Goal: Check status: Check status

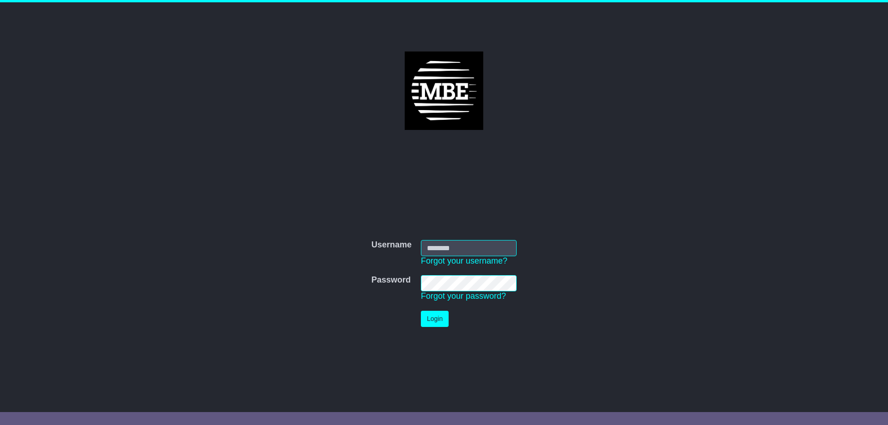
type input "**********"
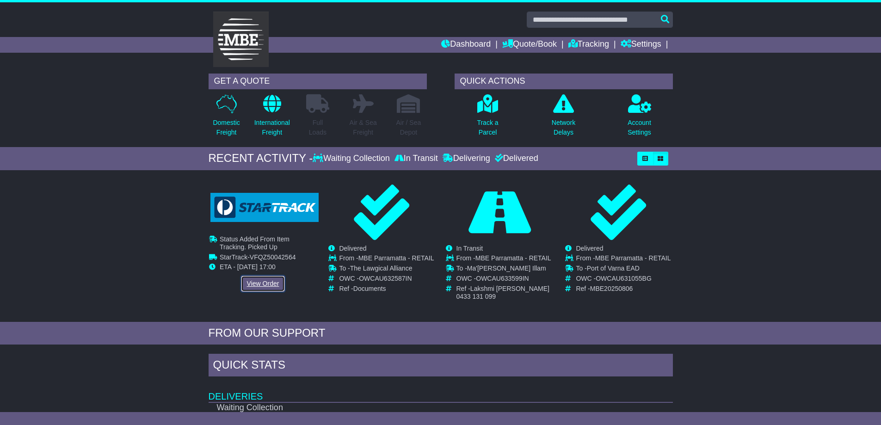
click at [269, 278] on link "View Order" at bounding box center [263, 283] width 44 height 16
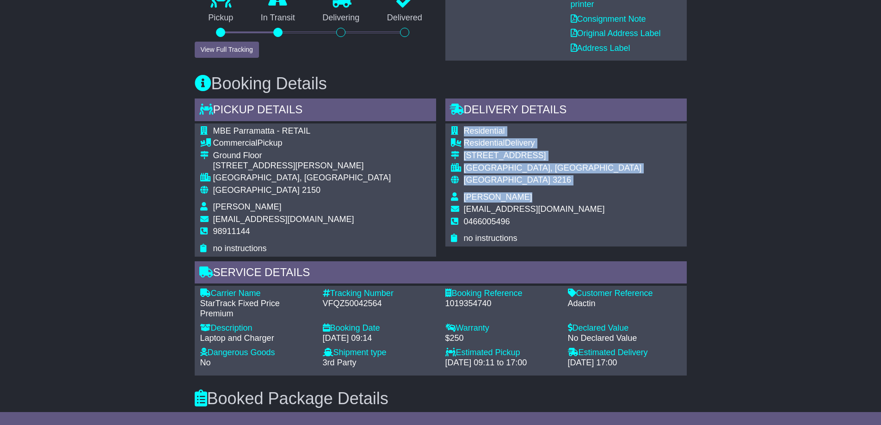
drag, startPoint x: 461, startPoint y: 209, endPoint x: 600, endPoint y: 209, distance: 139.6
click at [600, 209] on div "Residential Residential Delivery 9-11 Hill Park Place HIGHTON, VIC Australia 32…" at bounding box center [565, 184] width 241 height 123
click at [574, 204] on span "indhiresh.vikram@adactin.com" at bounding box center [534, 208] width 141 height 9
click at [575, 208] on td "indhiresh.vikram@adactin.com" at bounding box center [553, 210] width 178 height 12
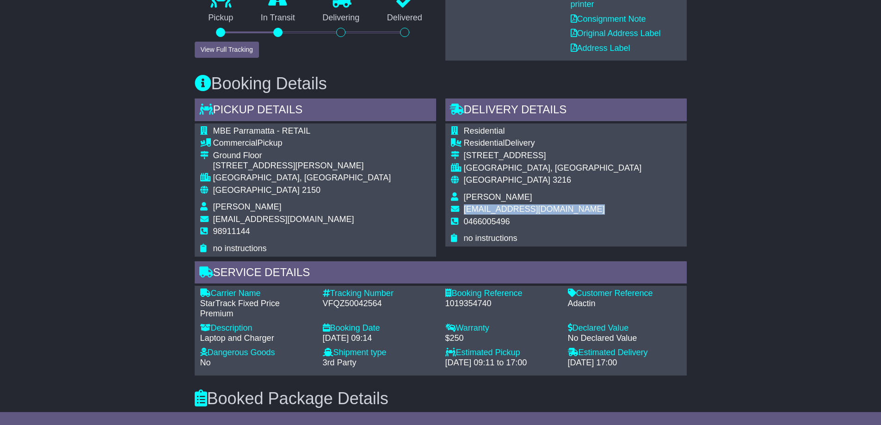
drag, startPoint x: 575, startPoint y: 208, endPoint x: 463, endPoint y: 210, distance: 111.4
click at [464, 210] on span "indhiresh.vikram@adactin.com" at bounding box center [534, 208] width 141 height 9
click at [575, 209] on span "indhiresh.vikram@adactin.com" at bounding box center [534, 208] width 141 height 9
drag, startPoint x: 574, startPoint y: 208, endPoint x: 559, endPoint y: 209, distance: 14.9
click at [464, 209] on span "indhiresh.vikram@adactin.com" at bounding box center [534, 208] width 141 height 9
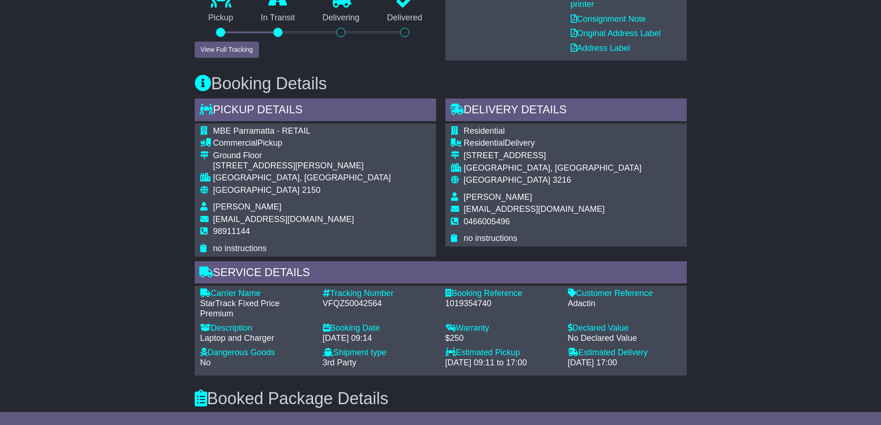
click at [662, 209] on div "Residential Residential Delivery 9-11 Hill Park Place HIGHTON, VIC Australia 32…" at bounding box center [565, 184] width 241 height 123
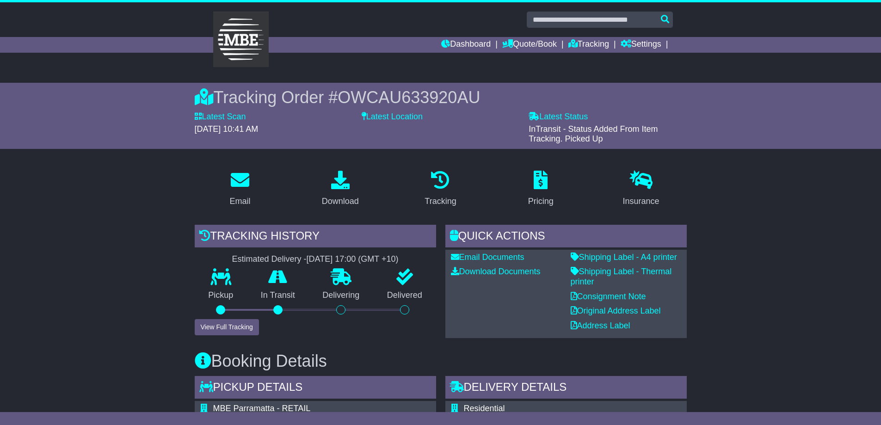
drag, startPoint x: 294, startPoint y: 128, endPoint x: 182, endPoint y: 130, distance: 112.4
click at [182, 130] on div "Tracking Order # OWCAU633920AU Latest Scan 14 August 2025 - 10:41 AM Latest Sta…" at bounding box center [440, 116] width 881 height 66
click at [206, 186] on div "Email" at bounding box center [240, 188] width 100 height 43
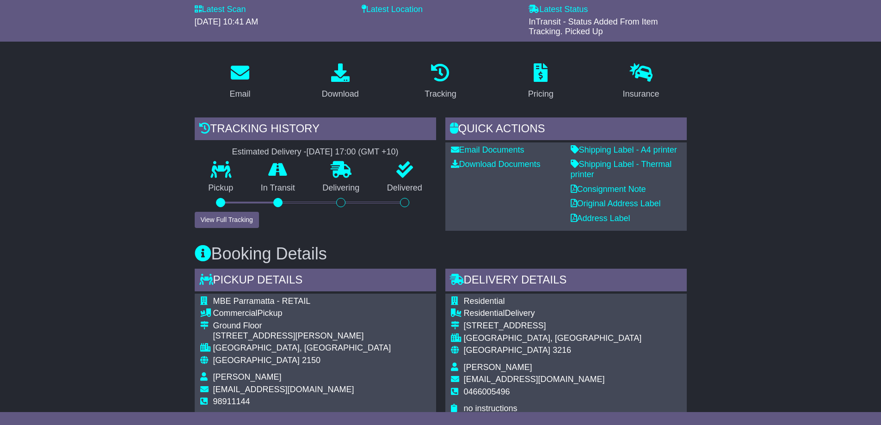
scroll to position [324, 0]
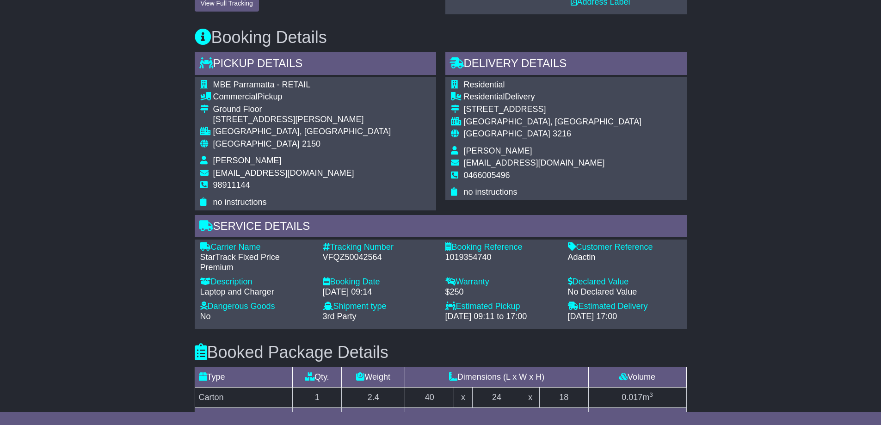
click at [751, 265] on div "Email Download Tracking Pricing Insurance" at bounding box center [440, 260] width 881 height 842
drag, startPoint x: 574, startPoint y: 165, endPoint x: 596, endPoint y: 169, distance: 23.0
click at [465, 165] on span "indhiresh.vikram@adactin.com" at bounding box center [534, 162] width 141 height 9
click at [617, 172] on div "Residential Residential Delivery 9-11 Hill Park Place HIGHTON, VIC Australia 32…" at bounding box center [565, 138] width 241 height 123
drag, startPoint x: 575, startPoint y: 161, endPoint x: 585, endPoint y: 160, distance: 10.2
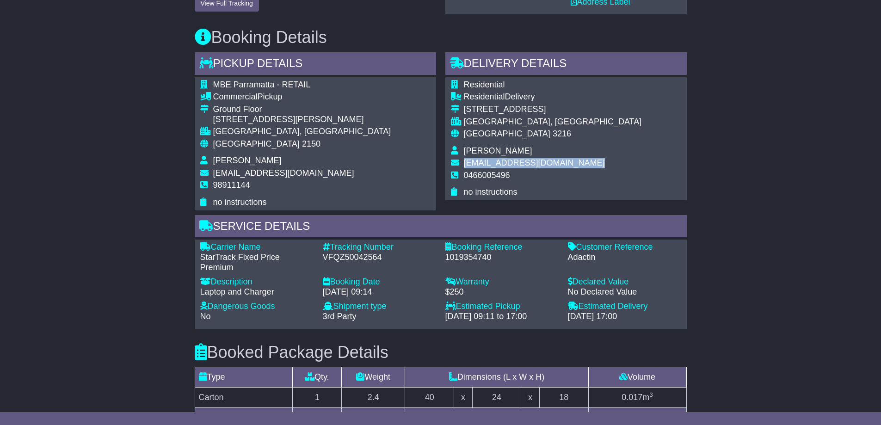
click at [466, 160] on span "indhiresh.vikram@adactin.com" at bounding box center [534, 162] width 141 height 9
click at [585, 160] on div "Residential Residential Delivery 9-11 Hill Park Place HIGHTON, VIC Australia 32…" at bounding box center [565, 138] width 241 height 123
drag, startPoint x: 574, startPoint y: 161, endPoint x: 519, endPoint y: 166, distance: 54.7
click at [464, 167] on span "indhiresh.vikram@adactin.com" at bounding box center [534, 162] width 141 height 9
click at [576, 166] on div "Residential Residential Delivery 9-11 Hill Park Place HIGHTON, VIC Australia 32…" at bounding box center [565, 138] width 241 height 123
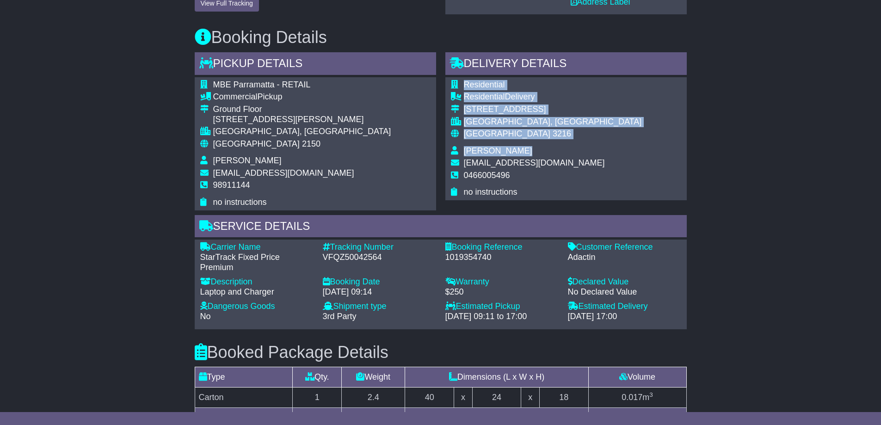
drag, startPoint x: 576, startPoint y: 165, endPoint x: 458, endPoint y: 161, distance: 117.9
click at [458, 161] on div "Residential Residential Delivery 9-11 Hill Park Place HIGHTON, VIC Australia 32…" at bounding box center [565, 138] width 241 height 123
click at [497, 161] on span "indhiresh.vikram@adactin.com" at bounding box center [534, 162] width 141 height 9
drag, startPoint x: 461, startPoint y: 162, endPoint x: 579, endPoint y: 161, distance: 118.3
click at [579, 161] on div "Residential Residential Delivery 9-11 Hill Park Place HIGHTON, VIC Australia 32…" at bounding box center [565, 138] width 241 height 123
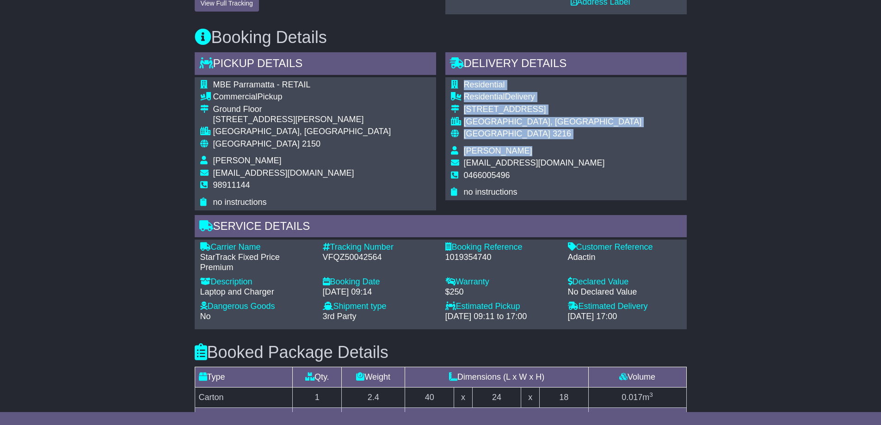
click at [581, 161] on div "Residential Residential Delivery 9-11 Hill Park Place HIGHTON, VIC Australia 32…" at bounding box center [565, 138] width 241 height 123
click at [574, 163] on span "indhiresh.vikram@adactin.com" at bounding box center [534, 162] width 141 height 9
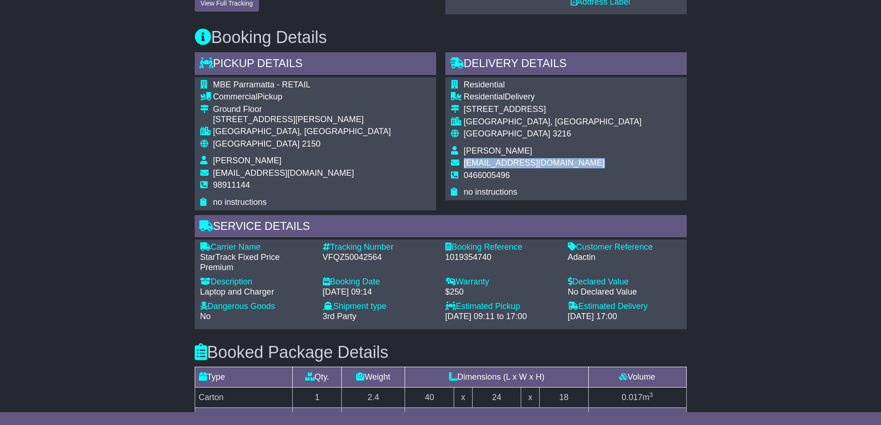
drag, startPoint x: 574, startPoint y: 162, endPoint x: 459, endPoint y: 163, distance: 114.6
click at [459, 163] on tr "indhiresh.vikram@adactin.com" at bounding box center [546, 164] width 191 height 12
click at [522, 159] on span "indhiresh.vikram@adactin.com" at bounding box center [534, 162] width 141 height 9
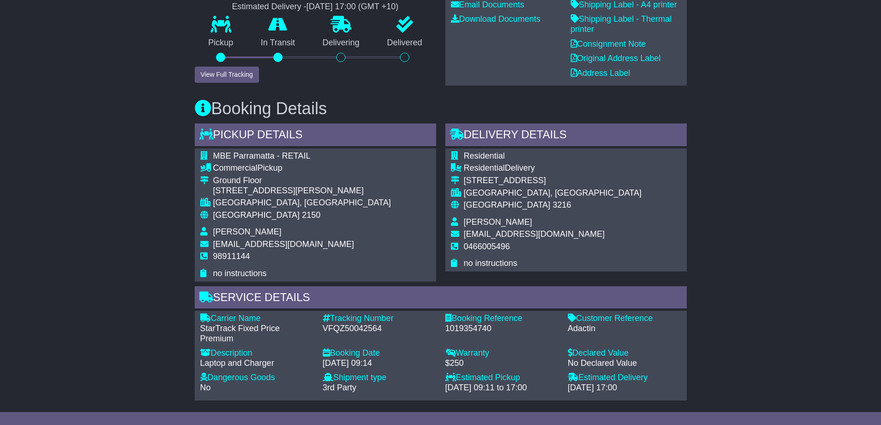
scroll to position [46, 0]
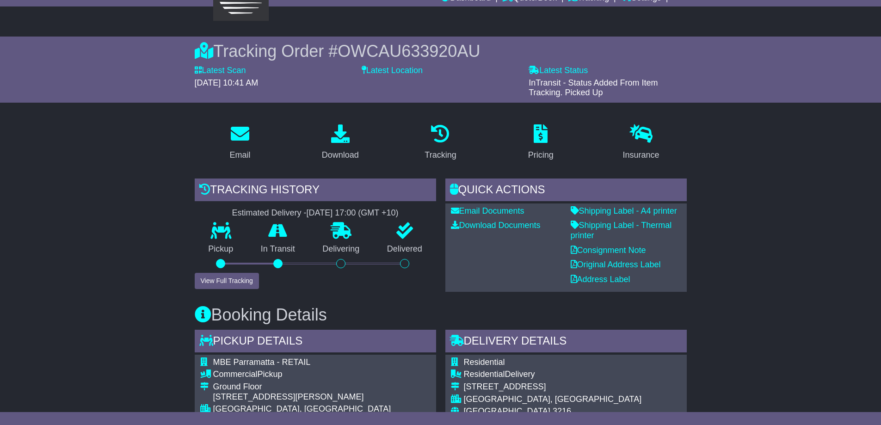
drag, startPoint x: 221, startPoint y: 213, endPoint x: 412, endPoint y: 212, distance: 191.4
click at [412, 212] on div "Estimated Delivery - 15 Aug 2025 - 17:00 (GMT +10)" at bounding box center [315, 213] width 241 height 10
click at [416, 212] on div "Estimated Delivery - 15 Aug 2025 - 17:00 (GMT +10)" at bounding box center [315, 213] width 241 height 10
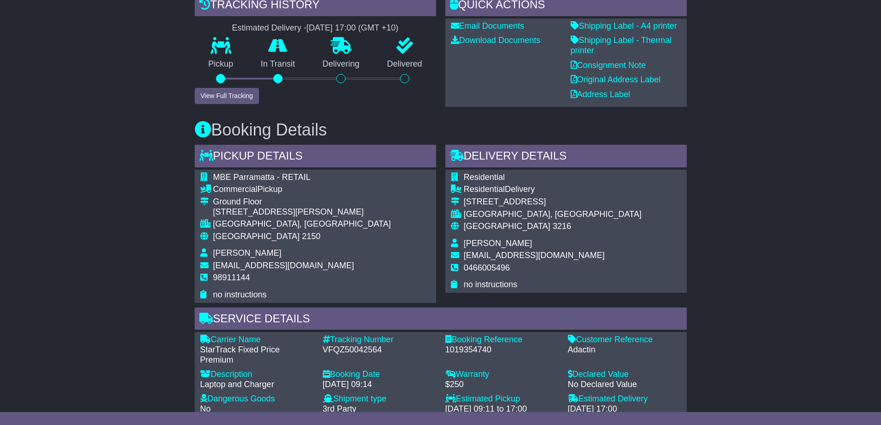
scroll to position [0, 0]
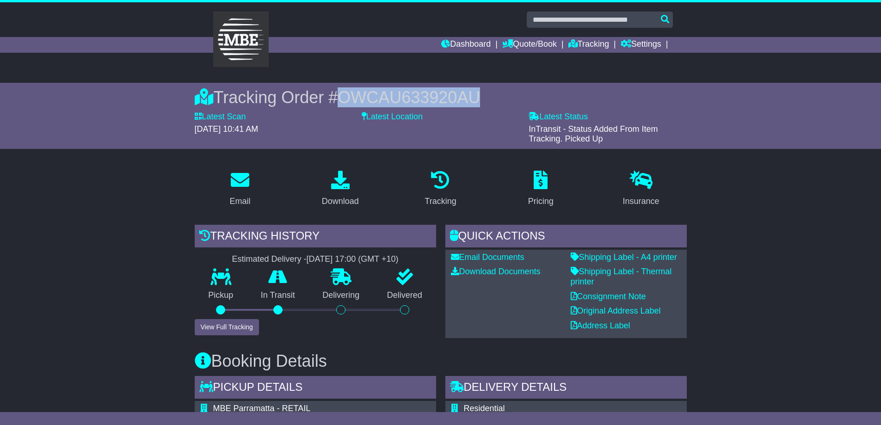
drag, startPoint x: 341, startPoint y: 98, endPoint x: 479, endPoint y: 98, distance: 138.7
click at [479, 98] on div "Tracking Order # OWCAU633920AU" at bounding box center [441, 97] width 492 height 20
copy span "OWCAU633920AU"
